Goal: Transaction & Acquisition: Purchase product/service

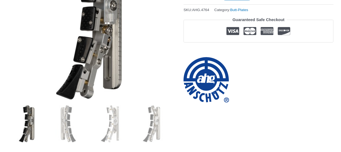
scroll to position [136, 0]
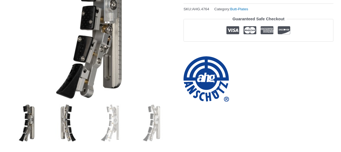
click at [69, 121] on img at bounding box center [68, 123] width 38 height 38
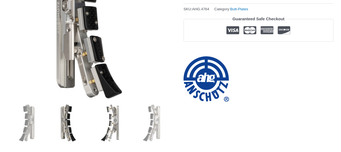
click at [108, 116] on img at bounding box center [110, 123] width 38 height 38
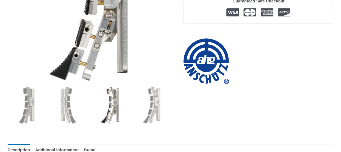
scroll to position [163, 0]
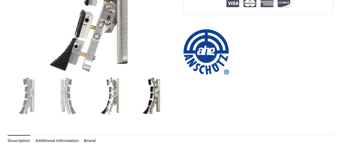
click at [153, 92] on img at bounding box center [152, 96] width 38 height 38
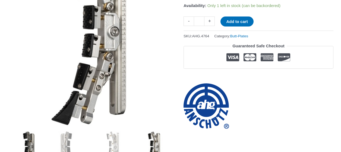
scroll to position [81, 0]
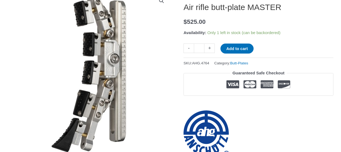
click at [86, 72] on img at bounding box center [89, 73] width 163 height 163
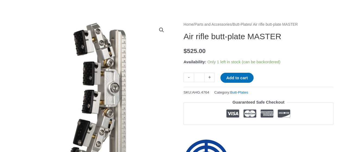
scroll to position [54, 0]
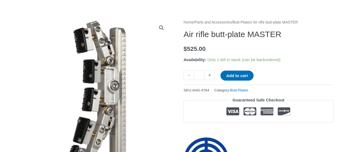
click at [86, 74] on img at bounding box center [89, 100] width 163 height 163
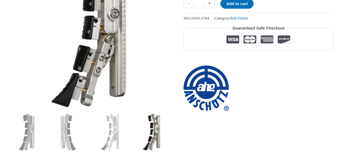
scroll to position [136, 0]
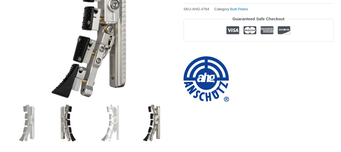
click at [62, 112] on img at bounding box center [68, 123] width 38 height 38
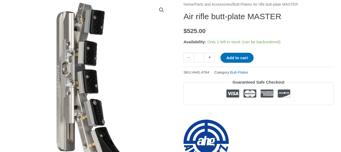
scroll to position [81, 0]
